Goal: Use online tool/utility: Utilize a website feature to perform a specific function

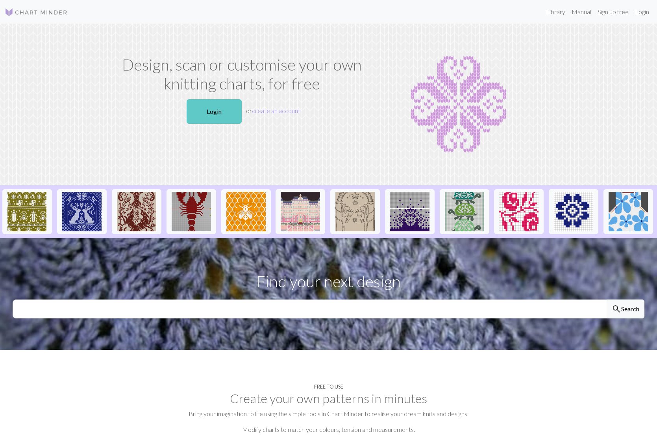
click at [210, 113] on link "Login" at bounding box center [214, 111] width 55 height 24
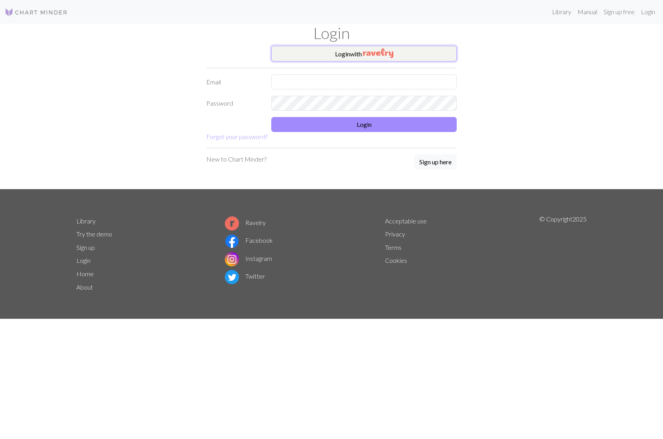
click at [359, 54] on button "Login with" at bounding box center [363, 54] width 185 height 16
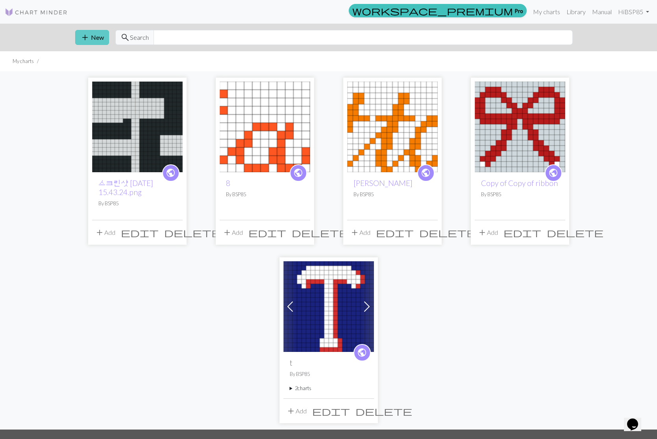
click at [85, 36] on span "add" at bounding box center [84, 37] width 9 height 11
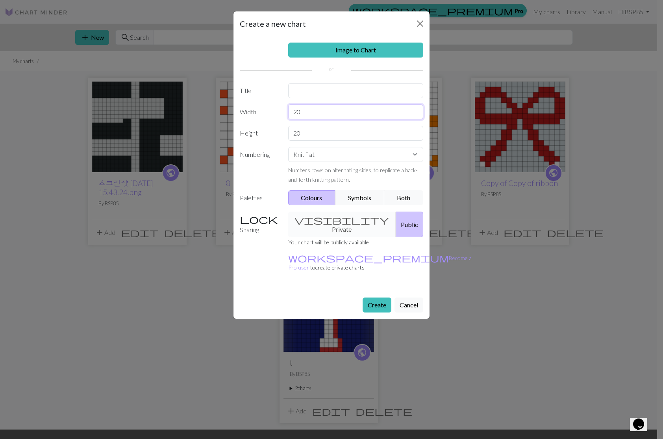
click at [314, 113] on input "20" at bounding box center [355, 111] width 135 height 15
type input "80"
click at [370, 297] on button "Create" at bounding box center [377, 304] width 29 height 15
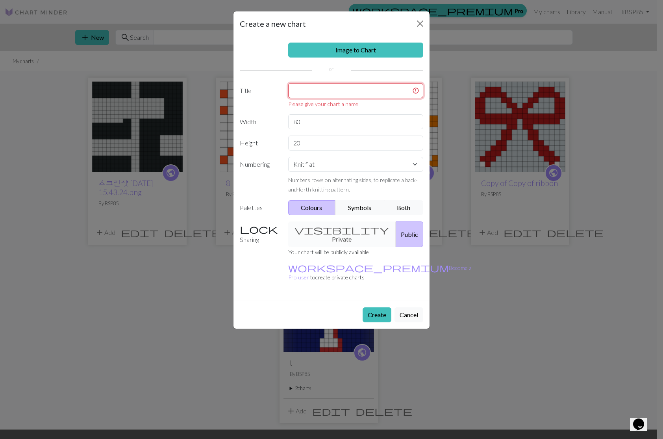
click at [326, 91] on input "text" at bounding box center [355, 90] width 135 height 15
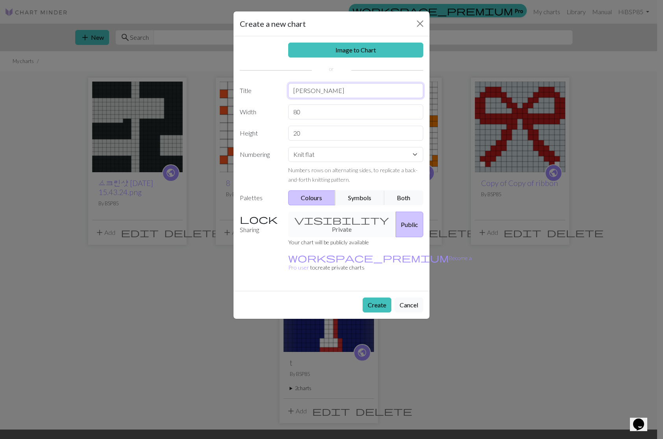
type input "[PERSON_NAME]"
click at [375, 297] on button "Create" at bounding box center [377, 304] width 29 height 15
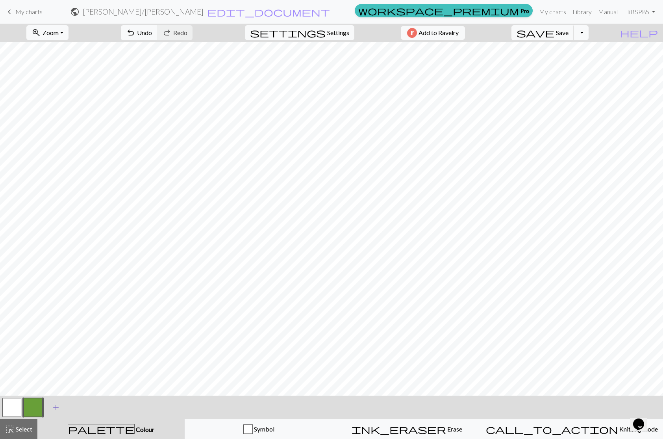
click at [52, 407] on span "add" at bounding box center [55, 407] width 9 height 11
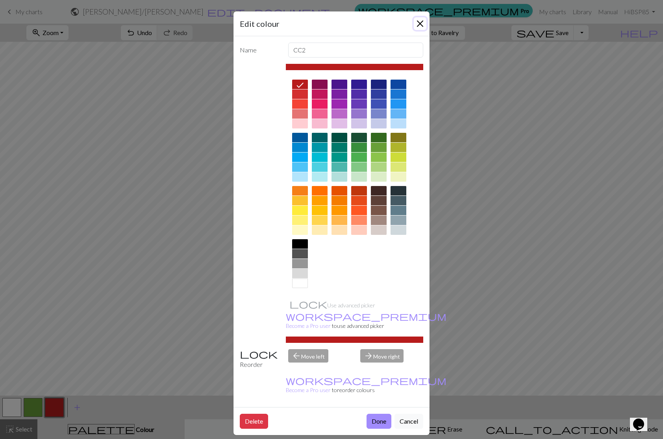
click at [421, 22] on button "Close" at bounding box center [420, 23] width 13 height 13
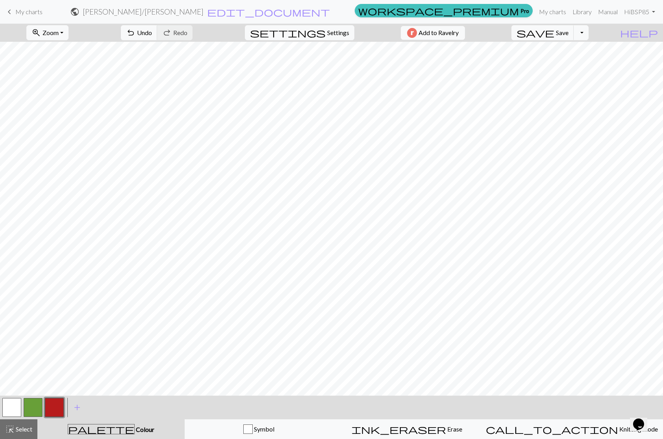
click at [50, 407] on button "button" at bounding box center [54, 407] width 19 height 19
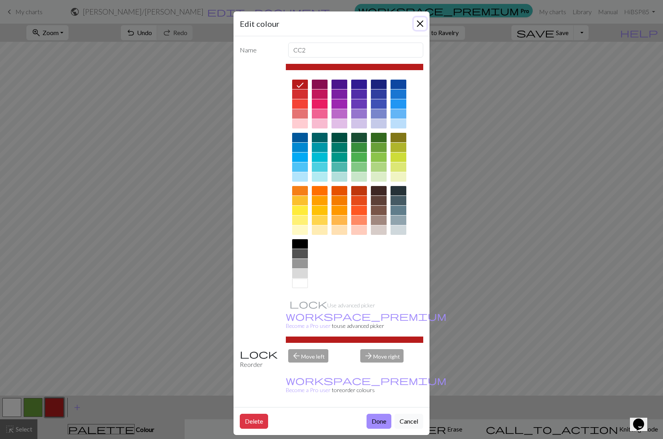
click at [423, 29] on button "Close" at bounding box center [420, 23] width 13 height 13
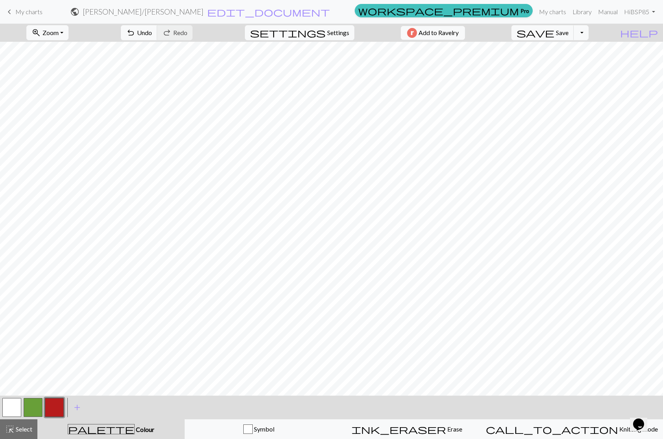
click at [17, 404] on button "button" at bounding box center [11, 407] width 19 height 19
click at [36, 404] on button "button" at bounding box center [33, 407] width 19 height 19
click at [12, 407] on button "button" at bounding box center [11, 407] width 19 height 19
drag, startPoint x: 33, startPoint y: 409, endPoint x: 59, endPoint y: 390, distance: 32.0
click at [33, 409] on button "button" at bounding box center [33, 407] width 19 height 19
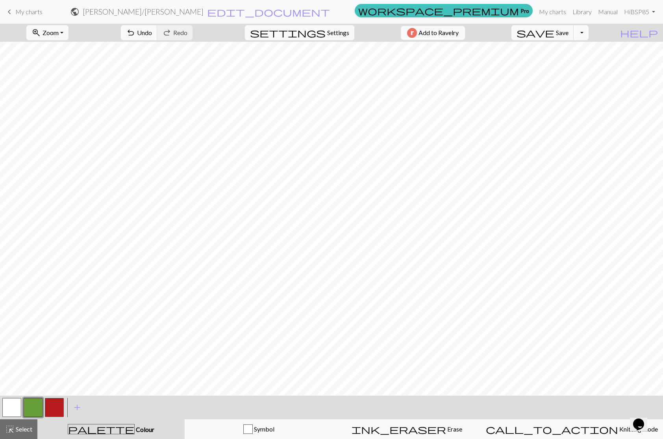
drag, startPoint x: 17, startPoint y: 409, endPoint x: 41, endPoint y: 393, distance: 29.2
click at [17, 409] on button "button" at bounding box center [11, 407] width 19 height 19
click at [34, 406] on button "button" at bounding box center [33, 407] width 19 height 19
drag, startPoint x: 15, startPoint y: 408, endPoint x: 125, endPoint y: 391, distance: 111.9
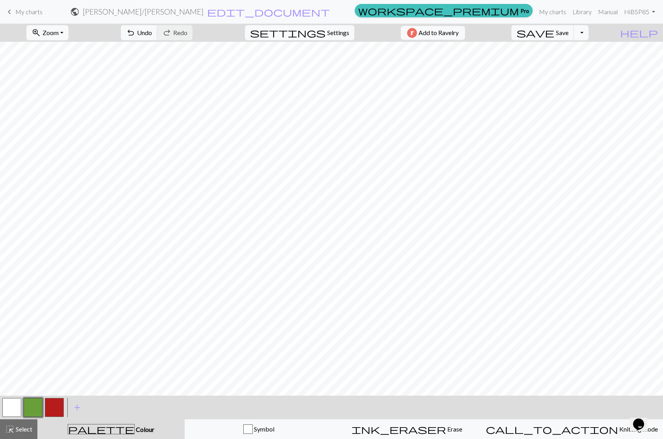
click at [15, 408] on button "button" at bounding box center [11, 407] width 19 height 19
drag, startPoint x: 32, startPoint y: 404, endPoint x: 36, endPoint y: 403, distance: 4.0
click at [34, 404] on button "button" at bounding box center [33, 407] width 19 height 19
click at [216, 393] on div at bounding box center [331, 219] width 663 height 354
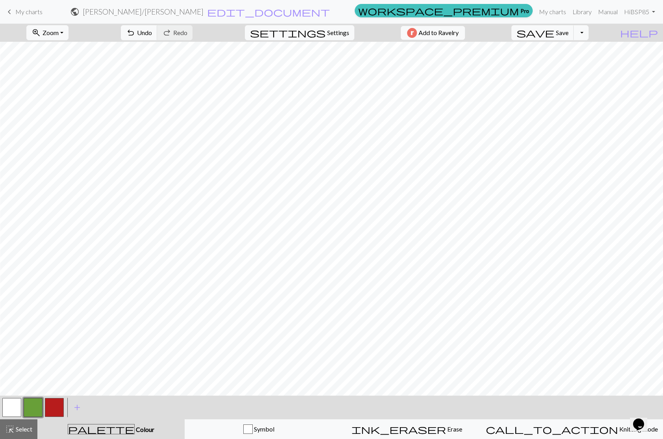
click at [57, 407] on button "button" at bounding box center [54, 407] width 19 height 19
click at [12, 404] on button "button" at bounding box center [11, 407] width 19 height 19
drag, startPoint x: 57, startPoint y: 406, endPoint x: 83, endPoint y: 402, distance: 26.4
click at [57, 406] on button "button" at bounding box center [54, 407] width 19 height 19
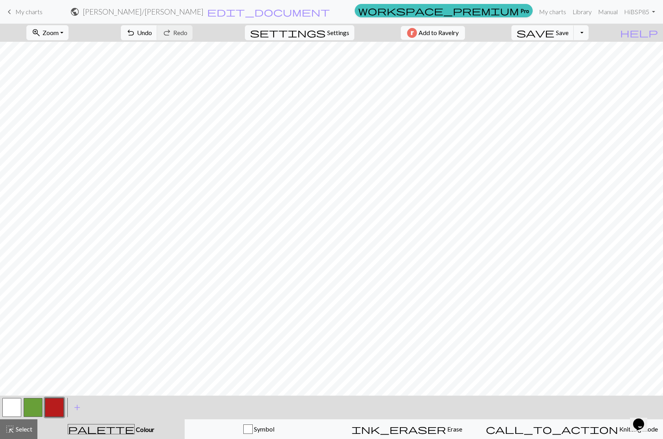
click at [7, 408] on button "button" at bounding box center [11, 407] width 19 height 19
click at [9, 403] on button "button" at bounding box center [11, 407] width 19 height 19
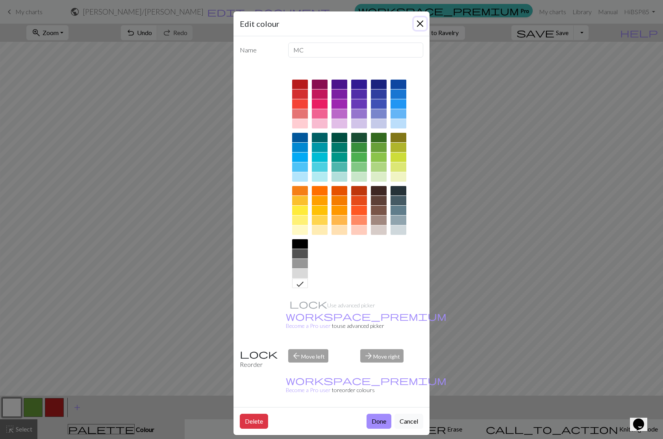
drag, startPoint x: 421, startPoint y: 19, endPoint x: 428, endPoint y: 38, distance: 20.0
click at [421, 20] on button "Close" at bounding box center [420, 23] width 13 height 13
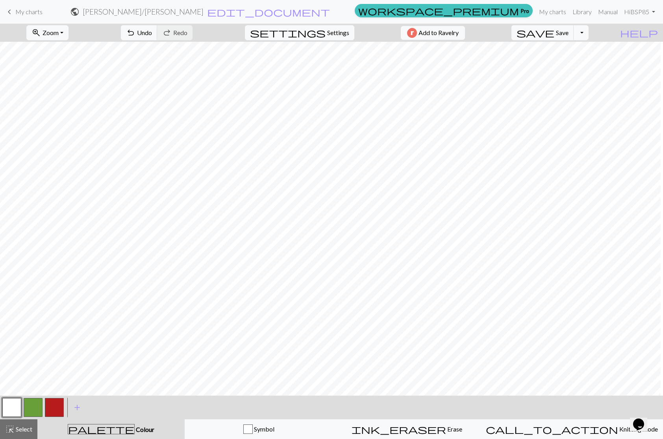
scroll to position [0, 0]
drag, startPoint x: 27, startPoint y: 411, endPoint x: 35, endPoint y: 407, distance: 8.5
click at [27, 411] on button "button" at bounding box center [33, 407] width 19 height 19
drag, startPoint x: 7, startPoint y: 417, endPoint x: 9, endPoint y: 411, distance: 6.2
click at [7, 415] on div at bounding box center [11, 406] width 21 height 21
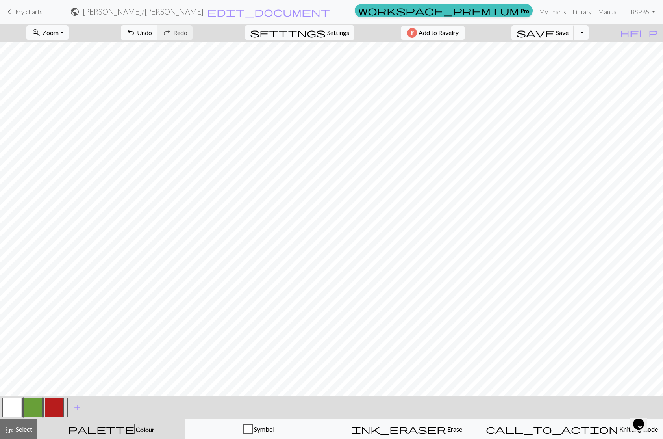
drag, startPoint x: 9, startPoint y: 408, endPoint x: 56, endPoint y: 398, distance: 48.8
click at [9, 408] on button "button" at bounding box center [11, 407] width 19 height 19
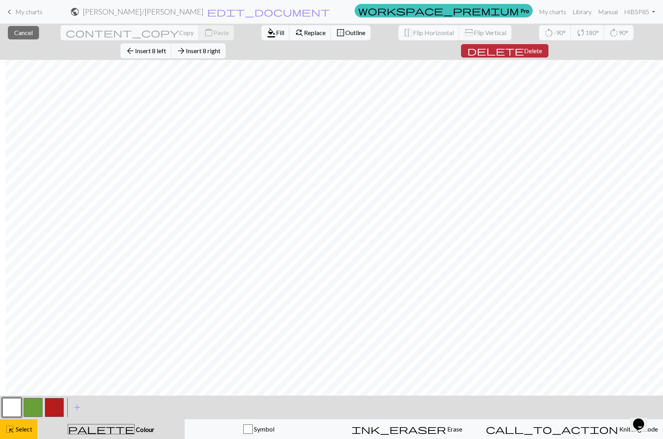
click at [548, 44] on button "delete Delete" at bounding box center [504, 50] width 87 height 13
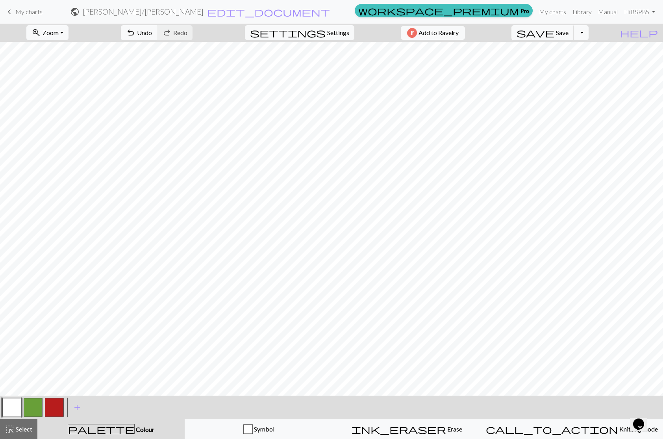
scroll to position [0, 139]
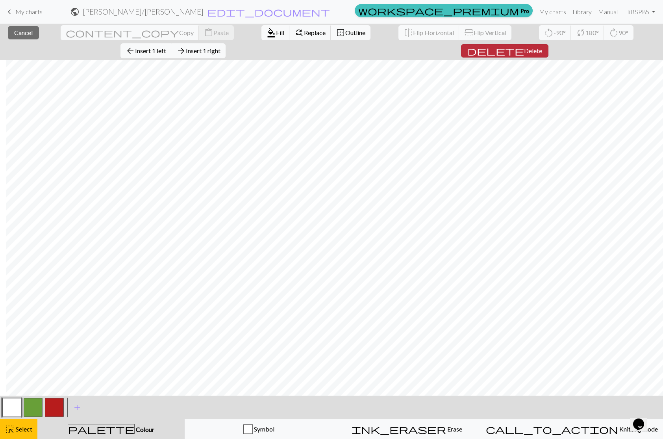
click at [542, 47] on span "Delete" at bounding box center [533, 50] width 18 height 7
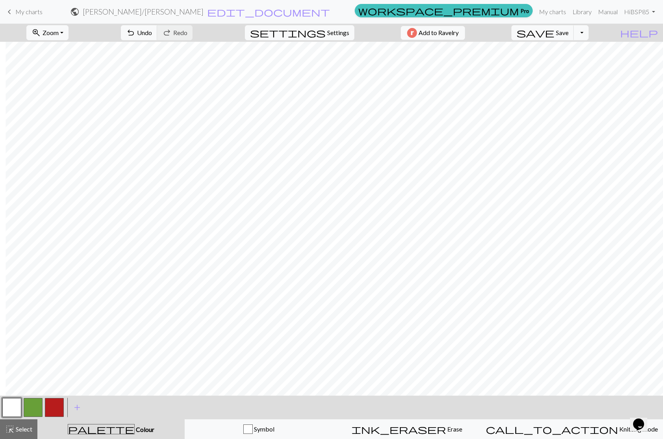
scroll to position [0, 129]
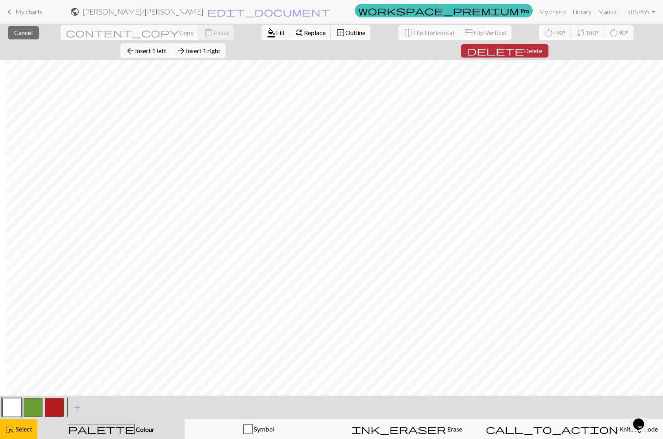
click at [542, 47] on span "Delete" at bounding box center [533, 50] width 18 height 7
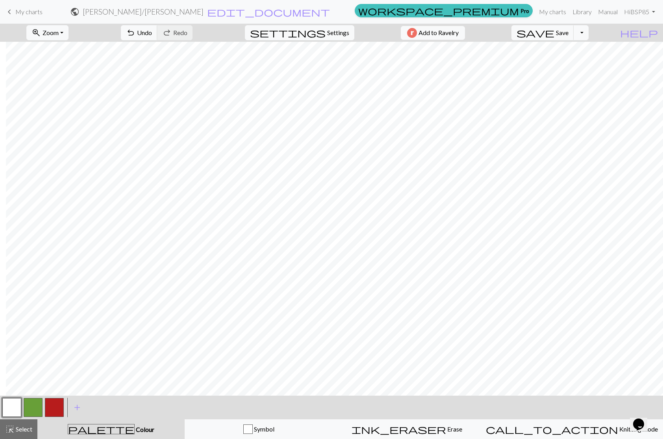
scroll to position [0, 119]
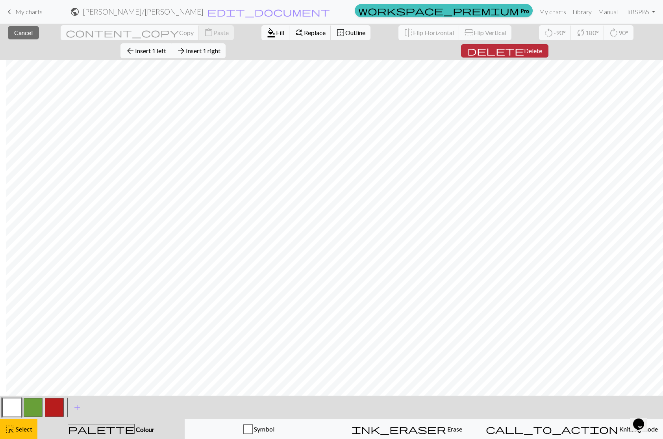
click at [542, 47] on span "Delete" at bounding box center [533, 50] width 18 height 7
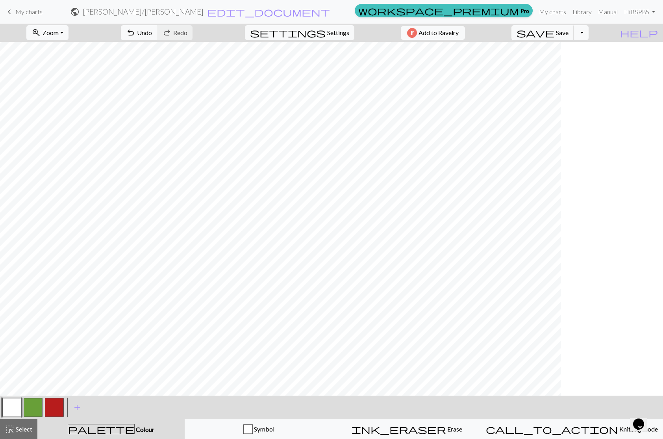
scroll to position [0, 0]
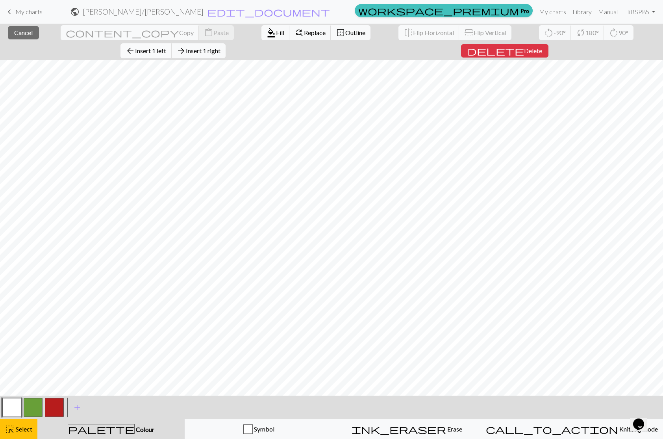
click at [166, 47] on span "Insert 1 left" at bounding box center [150, 50] width 31 height 7
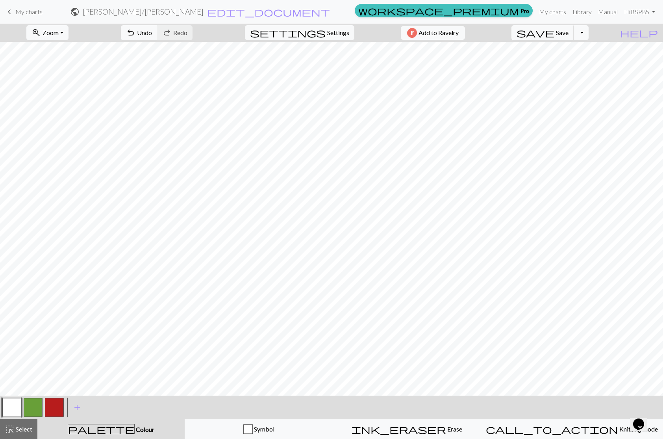
click at [342, 394] on div "zoom_in Zoom Zoom Fit all Fit width Fit height 50% 100% 150% 200% undo Undo Und…" at bounding box center [331, 231] width 663 height 415
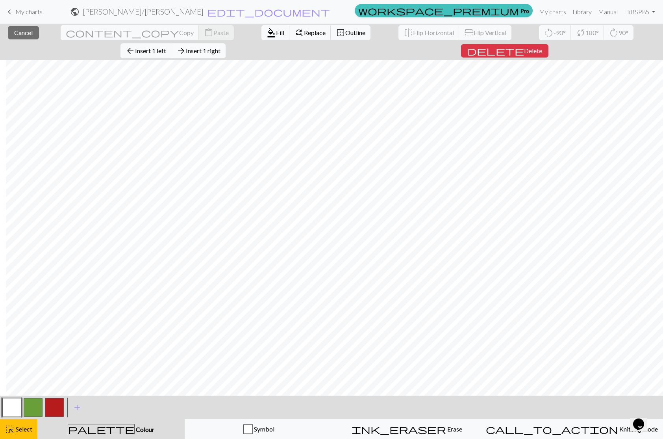
click at [220, 47] on span "Insert 1 right" at bounding box center [203, 50] width 35 height 7
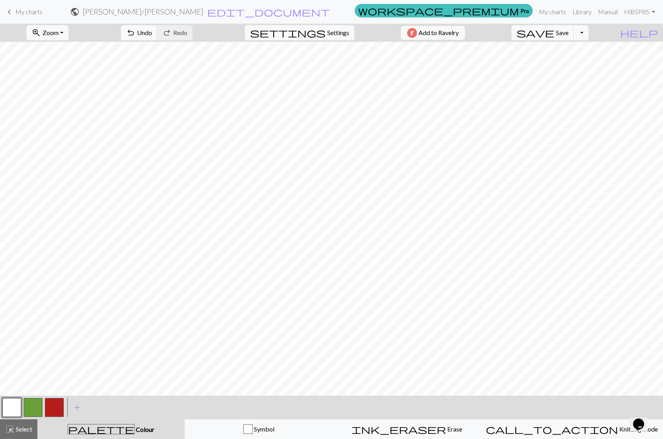
scroll to position [0, 129]
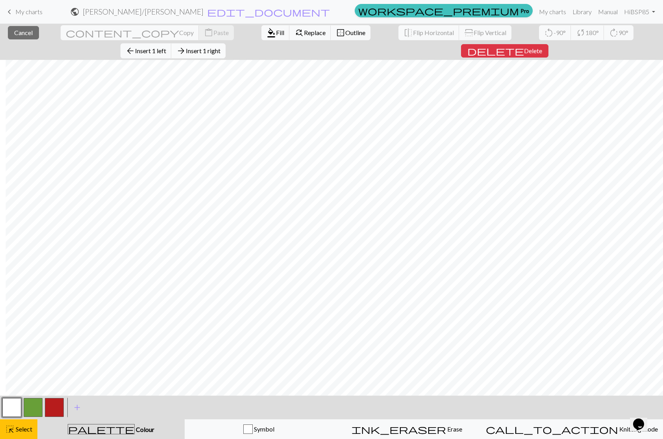
click at [220, 47] on span "Insert 1 right" at bounding box center [203, 50] width 35 height 7
click at [547, 47] on span "Delete" at bounding box center [538, 50] width 18 height 7
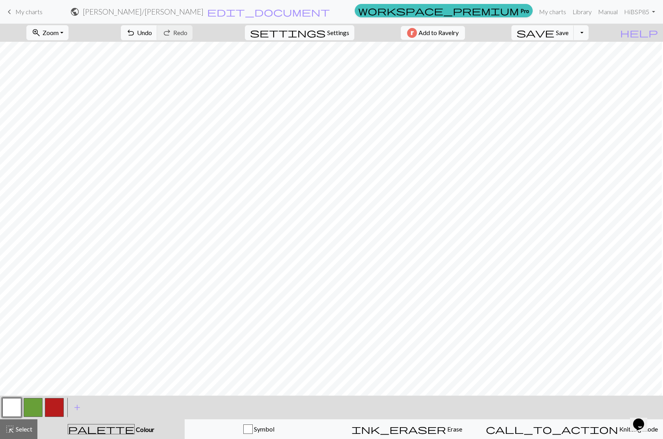
scroll to position [0, 0]
